Goal: Information Seeking & Learning: Check status

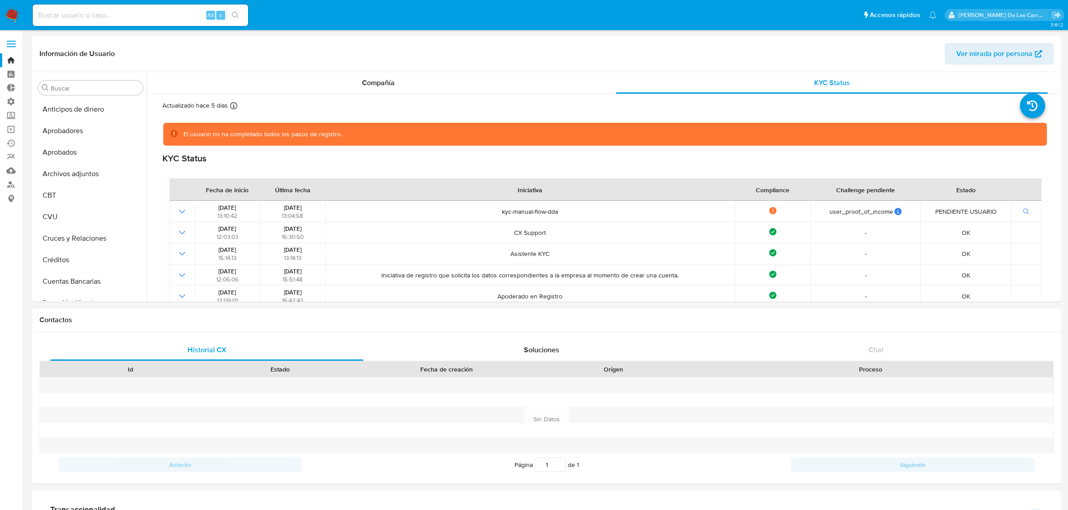
select select "10"
click at [386, 82] on span "Compañía" at bounding box center [378, 83] width 33 height 10
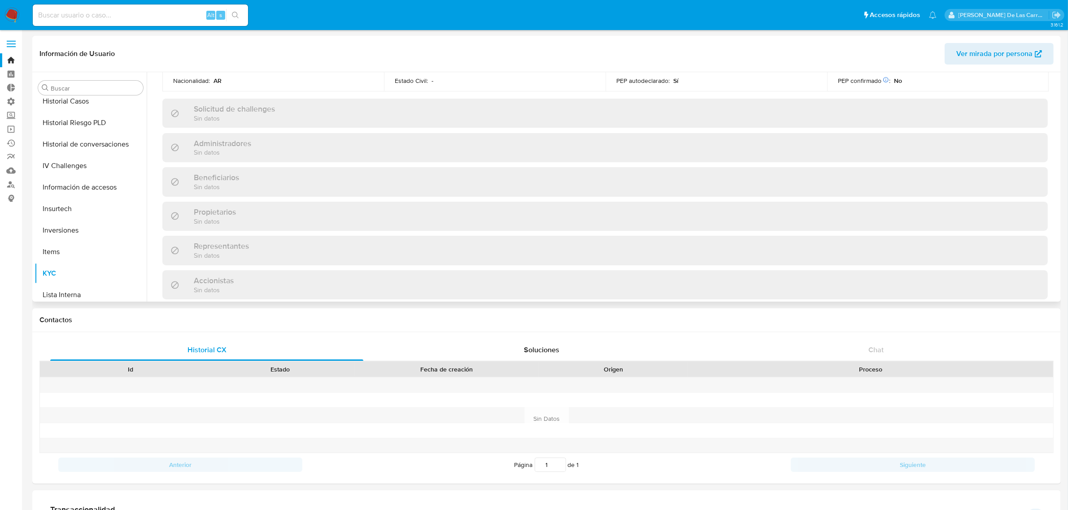
scroll to position [430, 0]
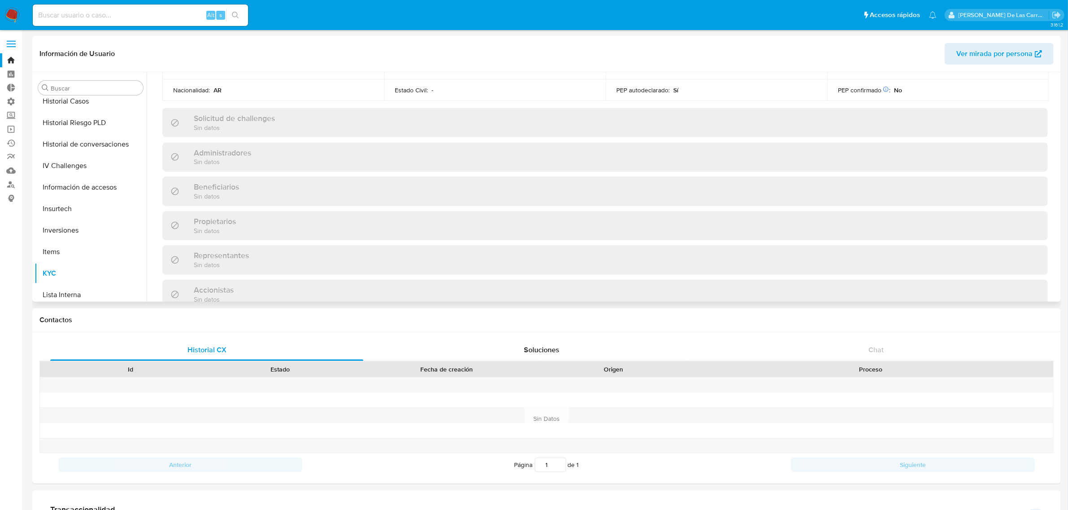
click at [985, 56] on span "Ver mirada por persona" at bounding box center [994, 54] width 76 height 22
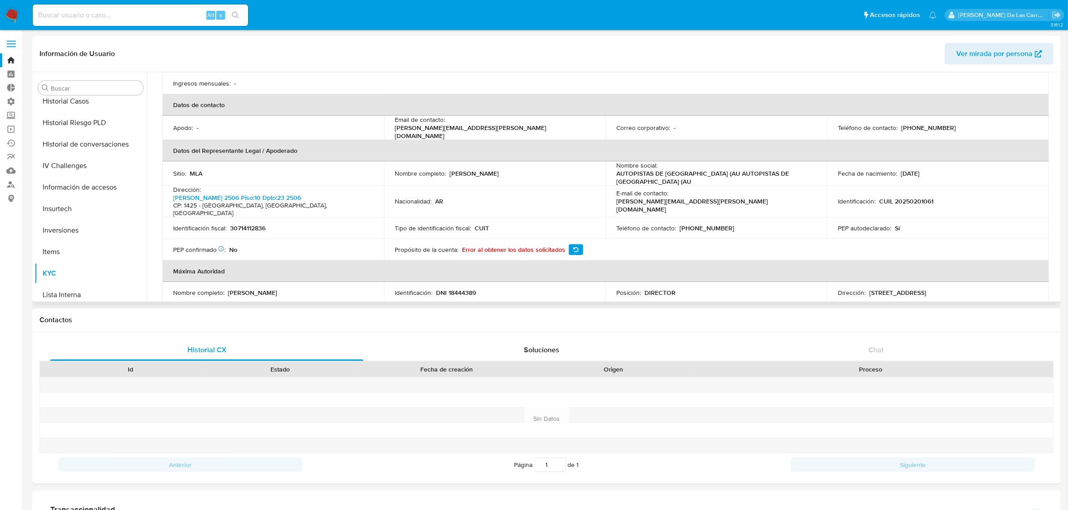
scroll to position [0, 0]
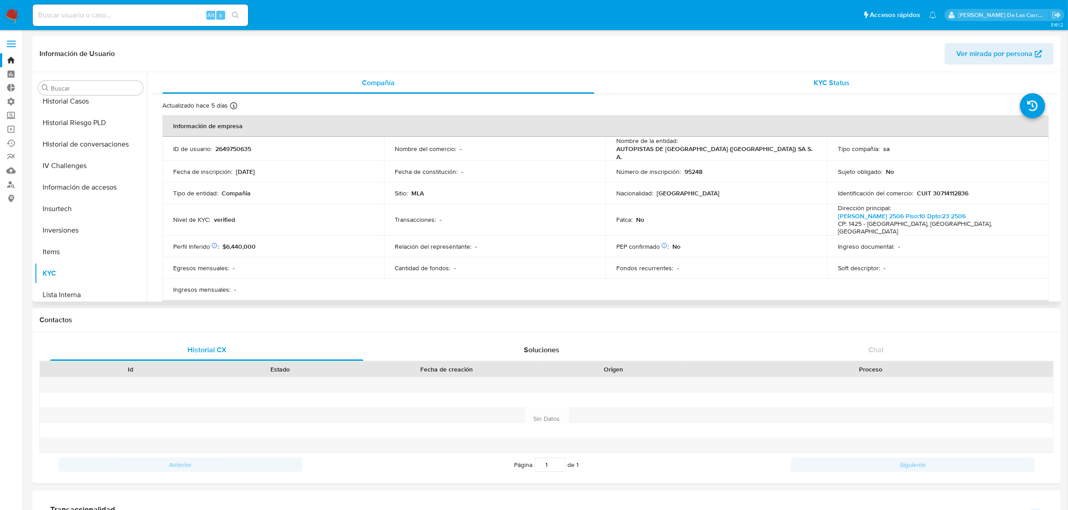
click at [834, 72] on div "KYC Status" at bounding box center [832, 83] width 432 height 22
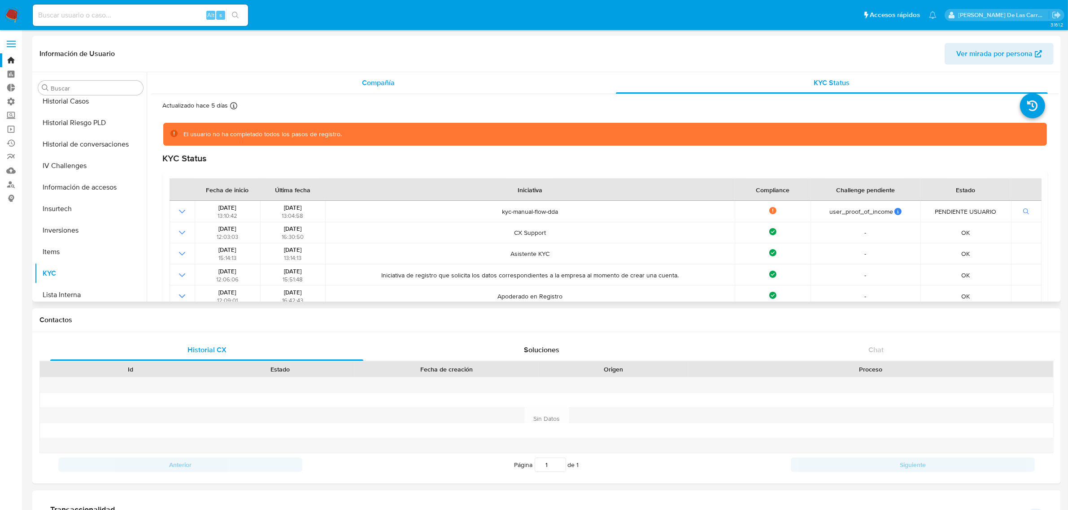
click at [379, 81] on span "Compañía" at bounding box center [378, 83] width 33 height 10
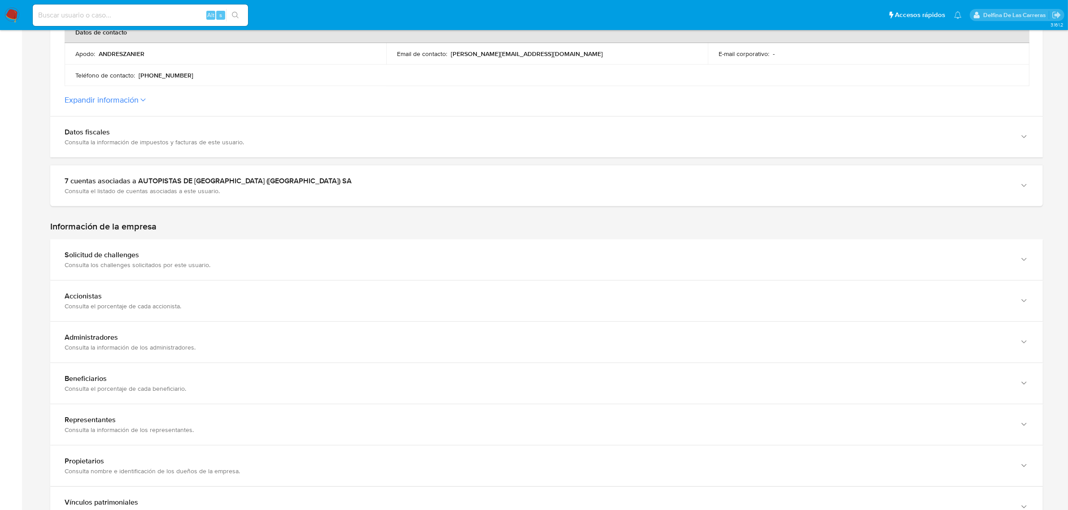
scroll to position [448, 0]
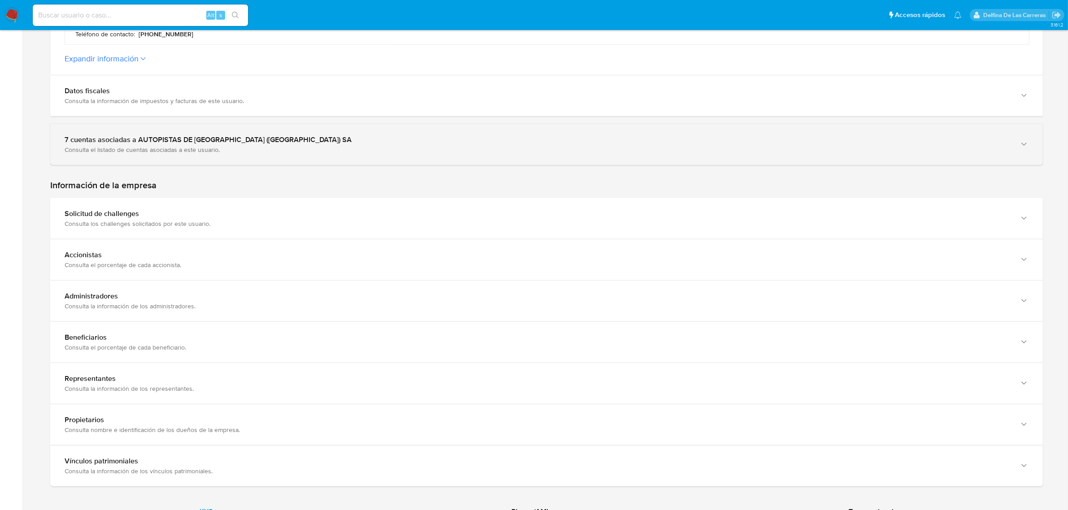
click at [190, 144] on div "7 cuentas asociadas a AUTOPISTAS DE [GEOGRAPHIC_DATA] ([GEOGRAPHIC_DATA]) SA" at bounding box center [538, 139] width 946 height 9
